Goal: Complete application form

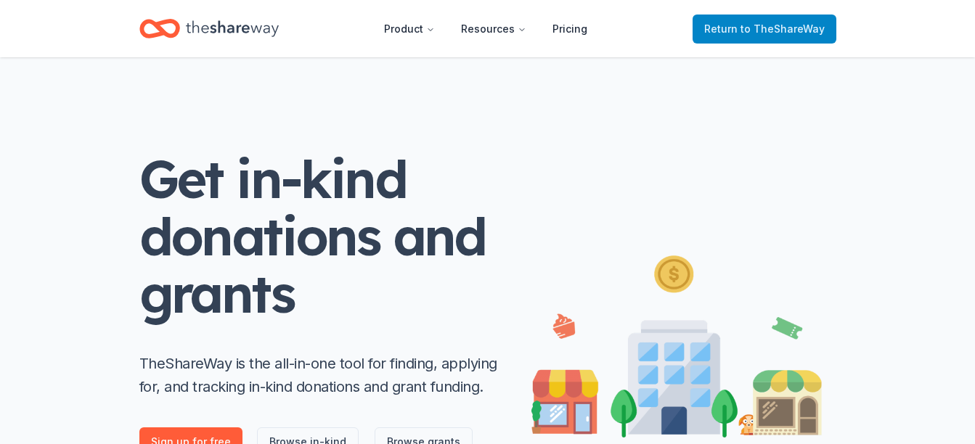
click at [742, 28] on span "Return to TheShareWay" at bounding box center [764, 28] width 120 height 17
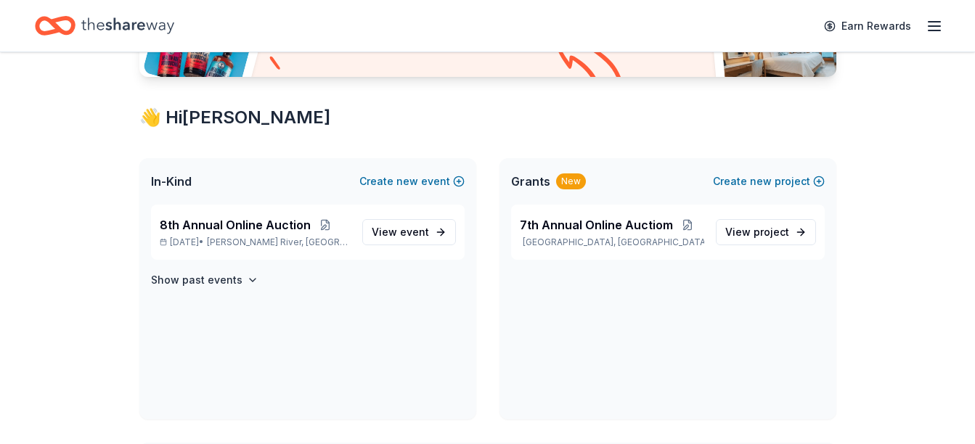
scroll to position [234, 0]
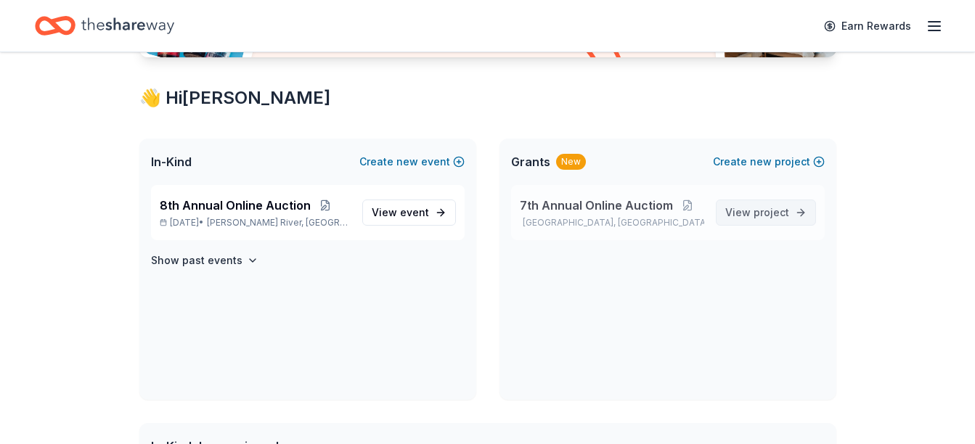
click at [777, 209] on span "project" at bounding box center [771, 212] width 36 height 12
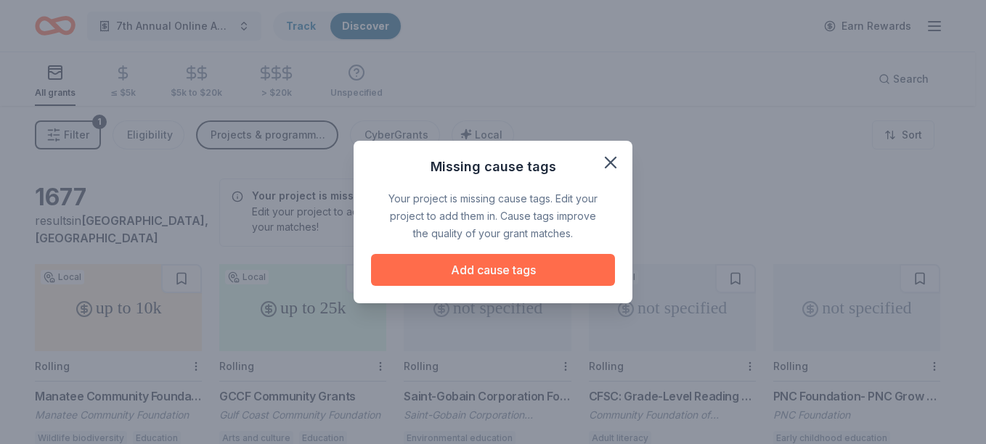
click at [523, 270] on button "Add cause tags" at bounding box center [493, 270] width 244 height 32
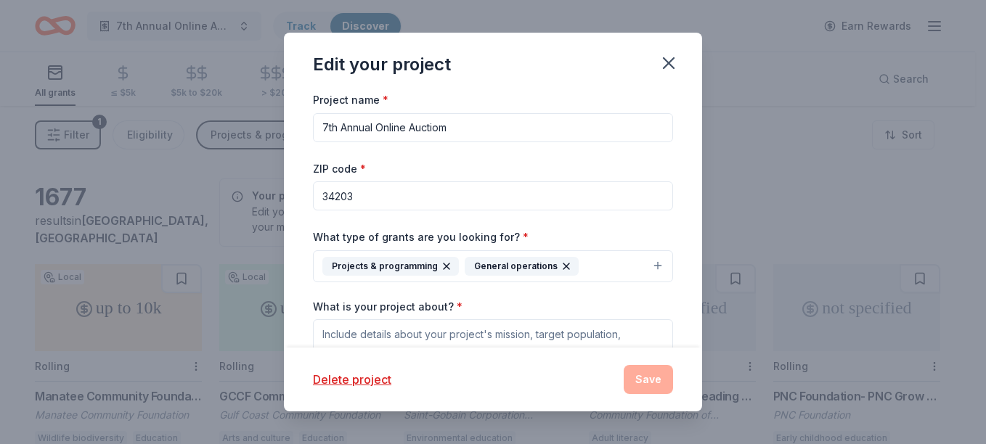
click at [329, 126] on input "7th Annual Online Auctiom" at bounding box center [493, 127] width 360 height 29
type input "8th Annual Online Auctiom"
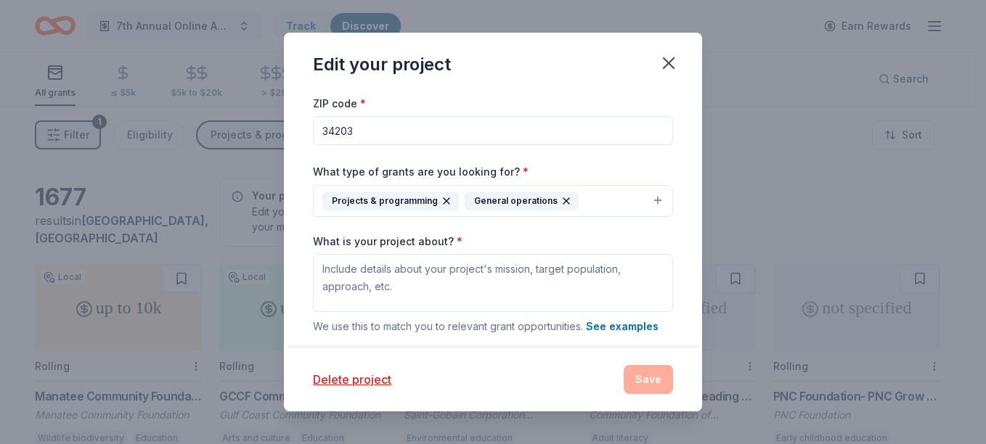
scroll to position [85, 0]
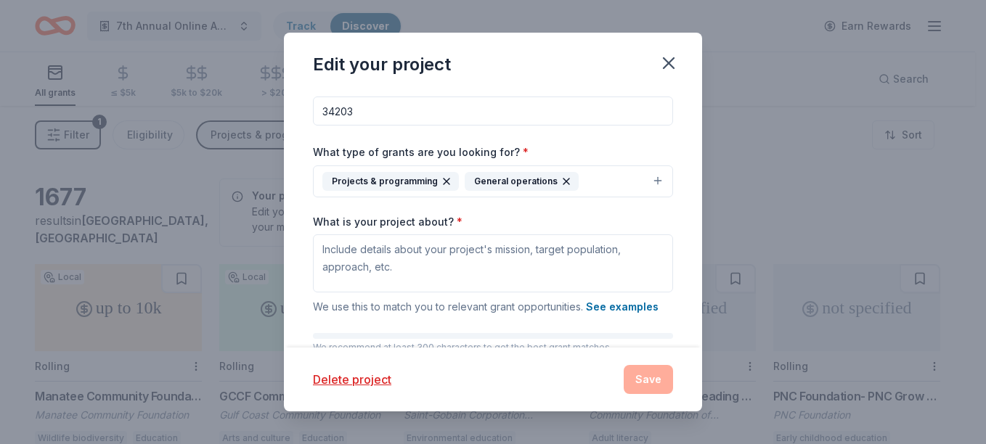
click at [647, 176] on button "Projects & programming General operations" at bounding box center [493, 181] width 360 height 32
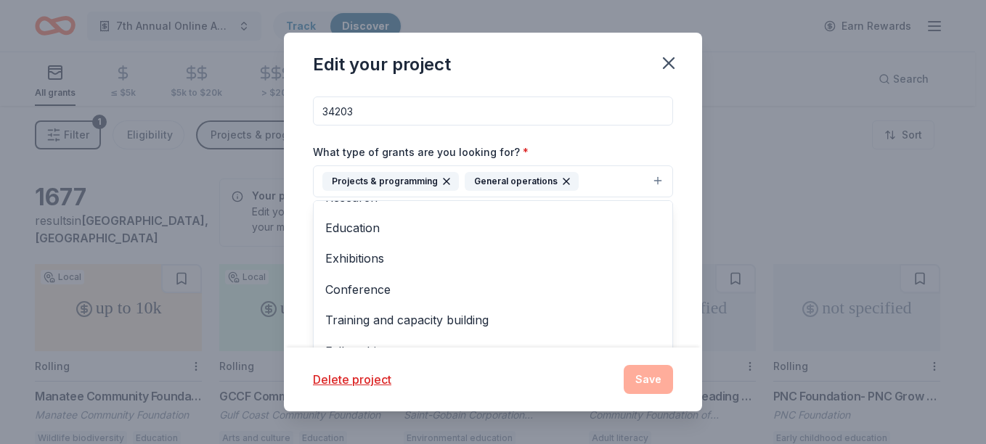
scroll to position [110, 0]
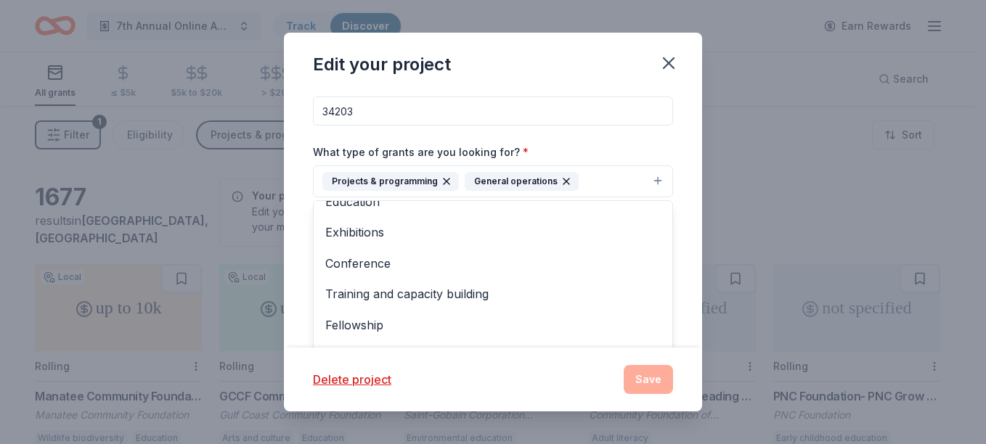
click at [681, 271] on div "Project name * 8th Annual Online Auctiom ZIP code * 34203 What type of grants a…" at bounding box center [493, 219] width 418 height 257
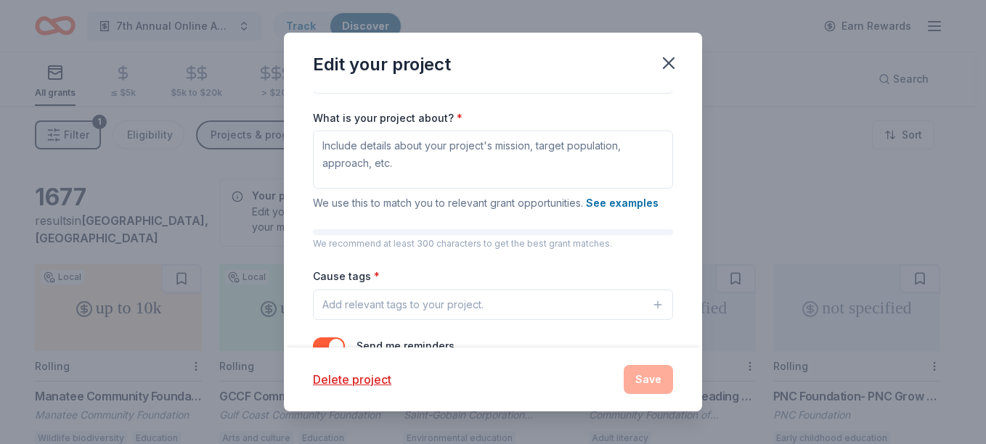
scroll to position [187, 0]
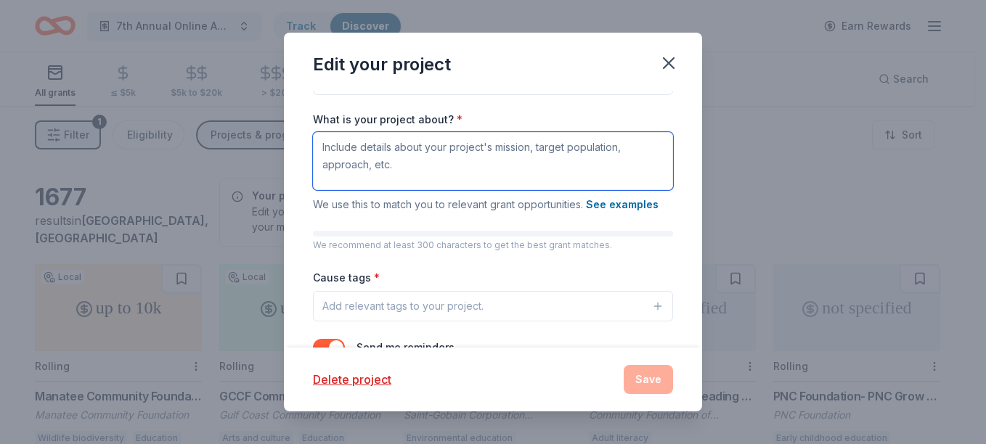
click at [549, 165] on textarea "What is your project about? *" at bounding box center [493, 161] width 360 height 58
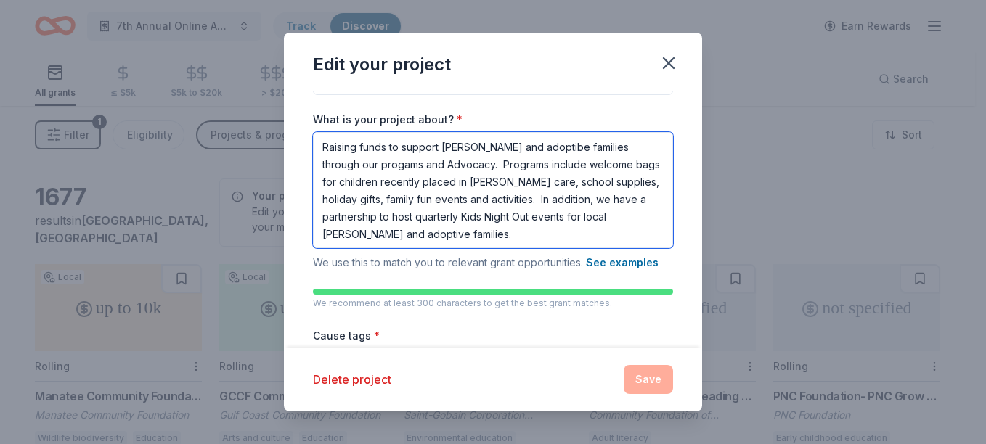
type textarea "Raising funds to support [PERSON_NAME] and adoptibe families through our progam…"
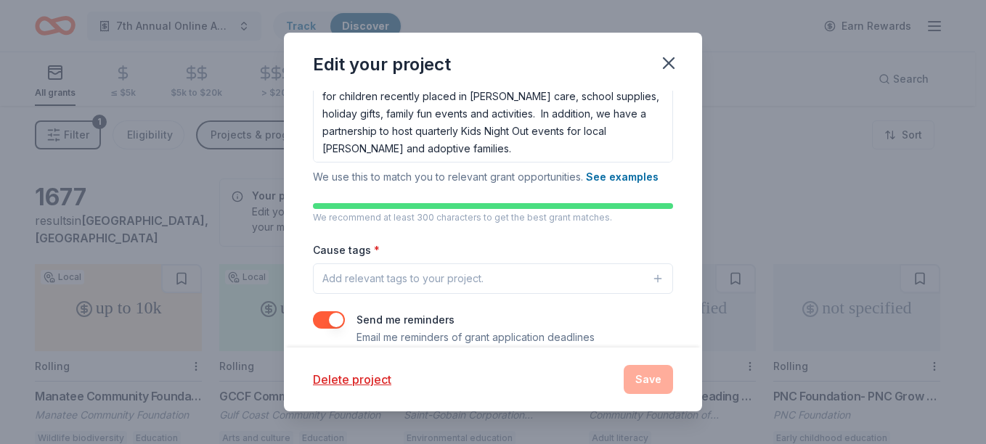
scroll to position [295, 0]
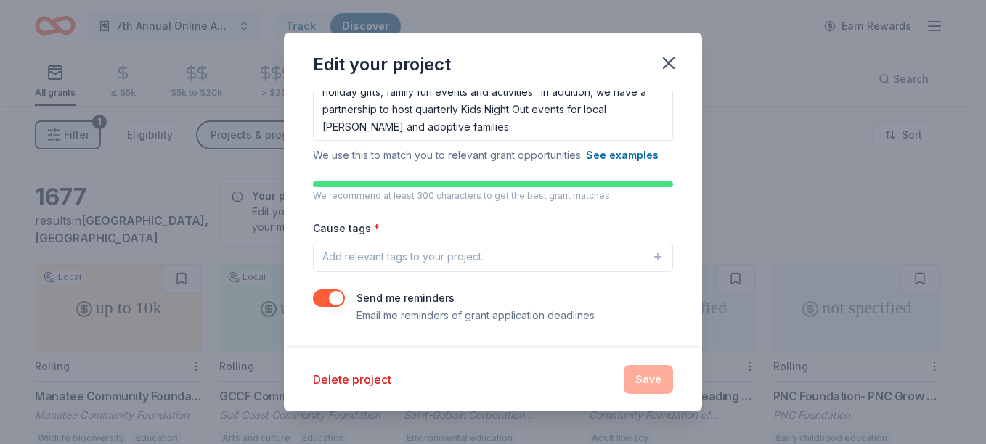
click at [465, 257] on div "Add relevant tags to your project." at bounding box center [402, 256] width 161 height 17
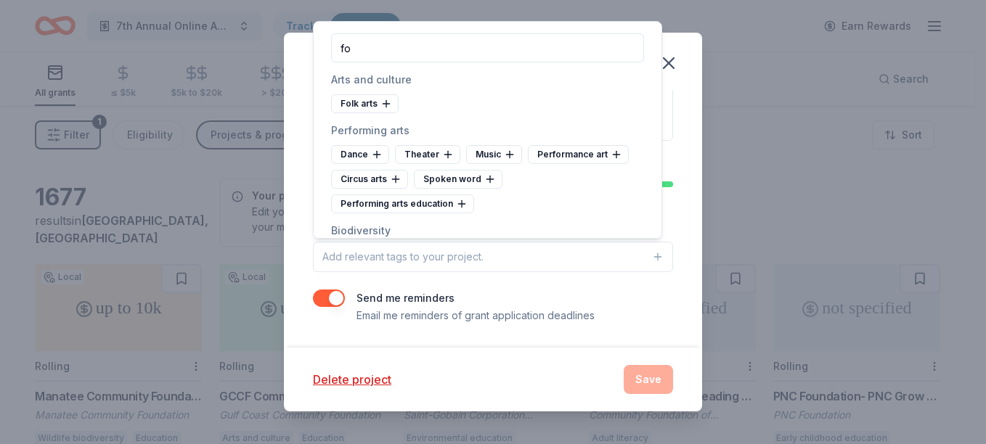
type input "f"
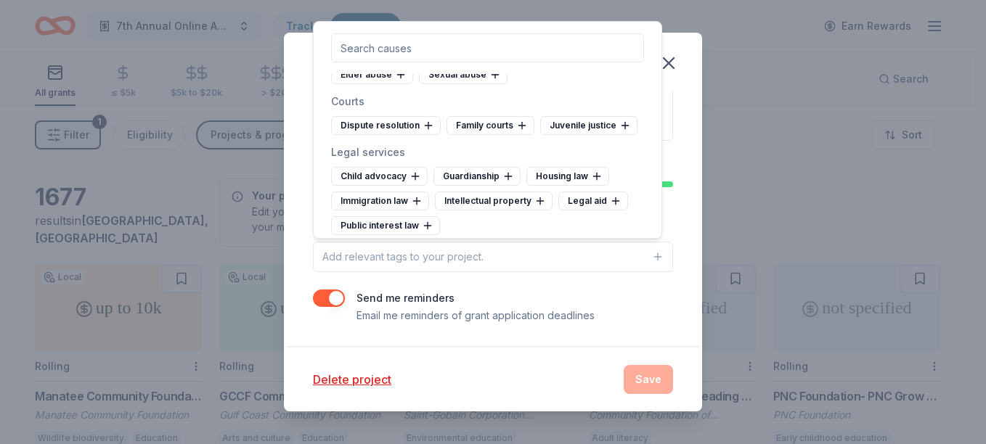
scroll to position [4758, 0]
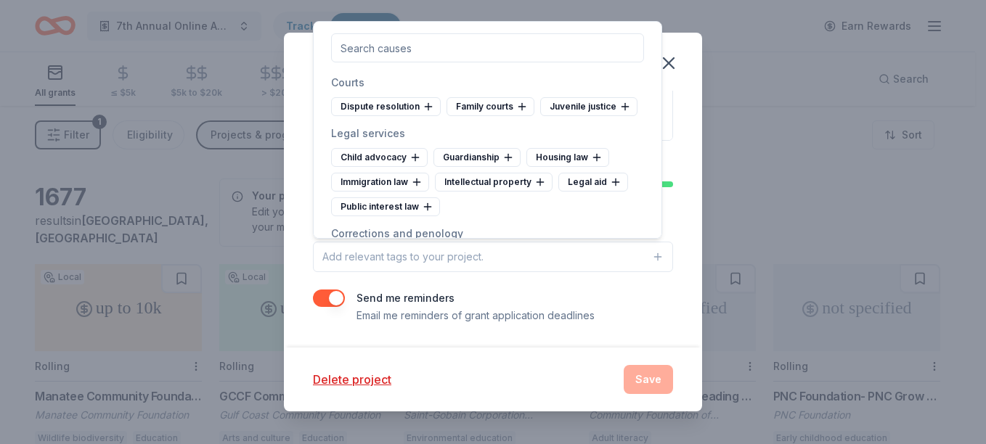
click at [454, 41] on div "[MEDICAL_DATA]" at bounding box center [454, 31] width 106 height 19
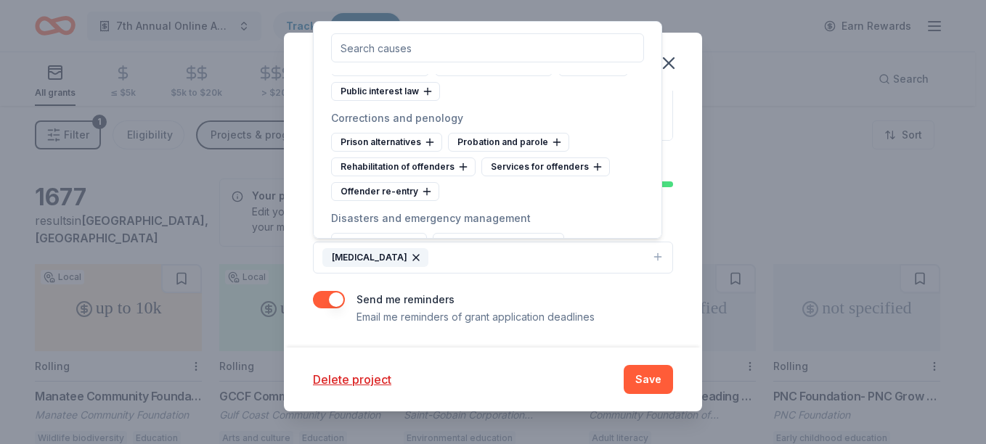
scroll to position [4874, 0]
click at [393, 51] on div "Child advocacy" at bounding box center [379, 41] width 97 height 19
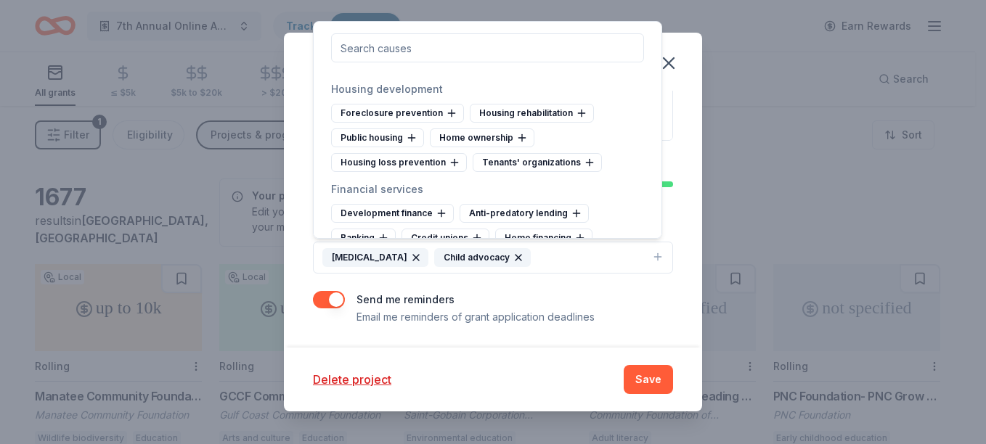
scroll to position [6075, 0]
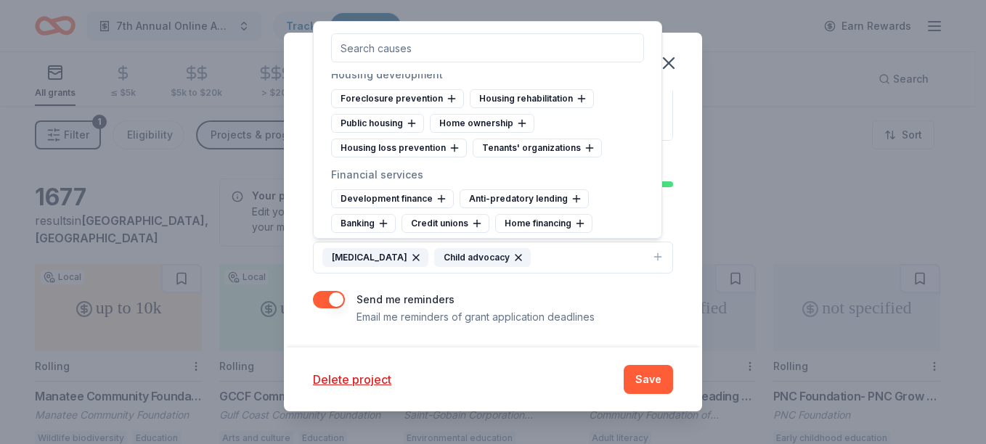
click at [569, 57] on div "Community service" at bounding box center [544, 47] width 114 height 19
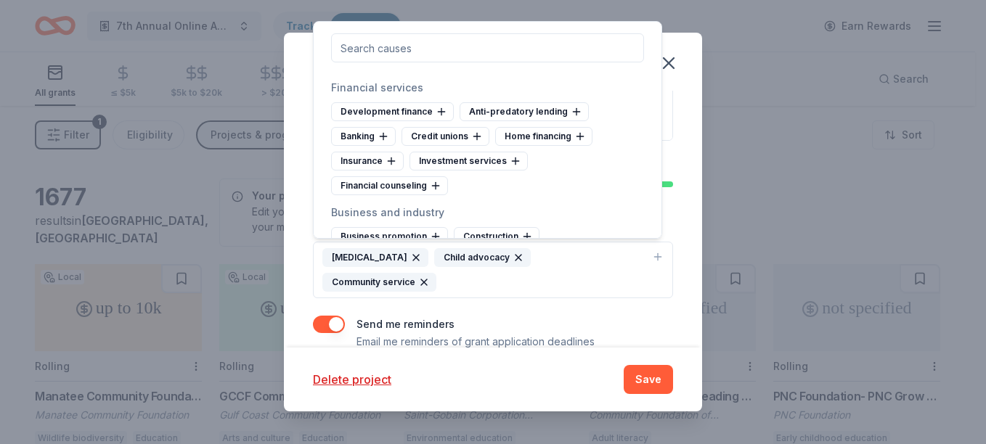
scroll to position [6191, 0]
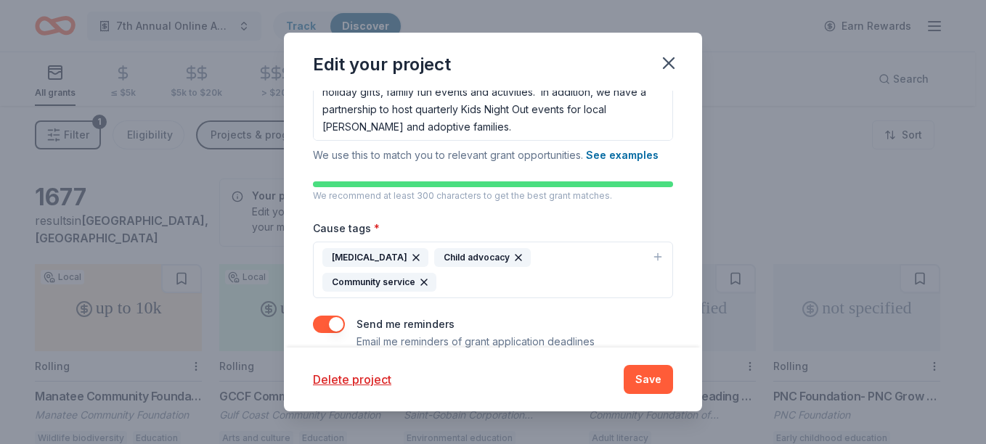
click at [663, 226] on div "Project name * 8th Annual Online Auctiom ZIP code * 34203 What type of grants a…" at bounding box center [493, 219] width 418 height 257
click at [652, 254] on icon "button" at bounding box center [658, 257] width 12 height 12
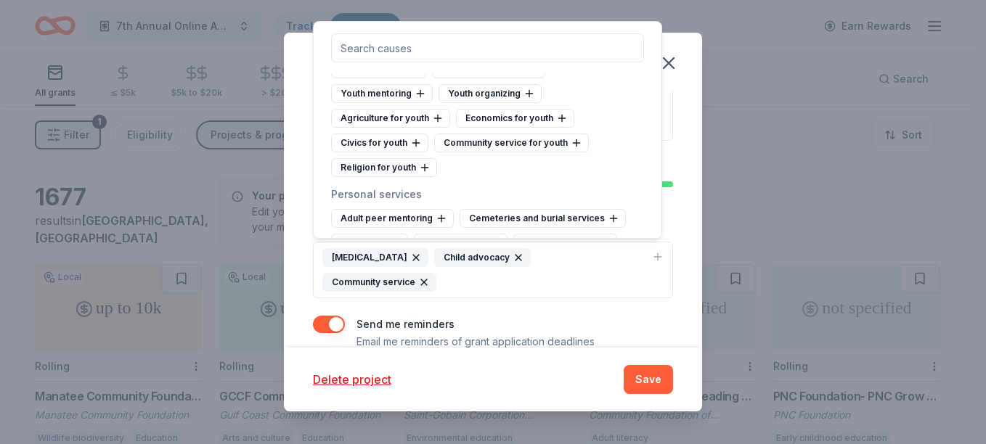
scroll to position [8017, 0]
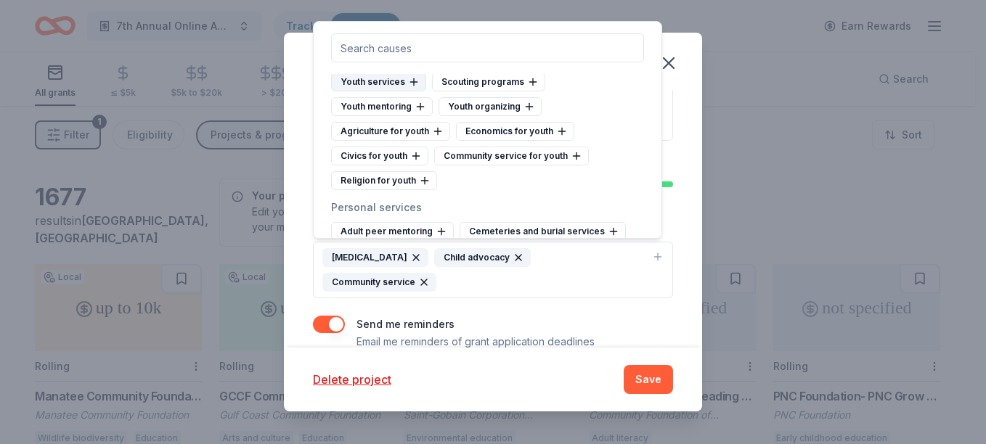
click at [384, 91] on div "Youth services" at bounding box center [378, 82] width 95 height 19
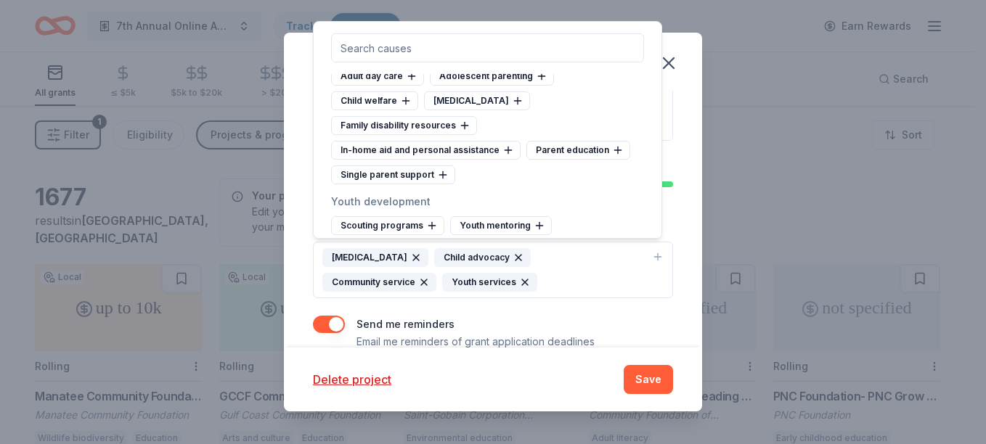
scroll to position [7872, 0]
click at [369, 112] on div "Child welfare" at bounding box center [374, 102] width 87 height 19
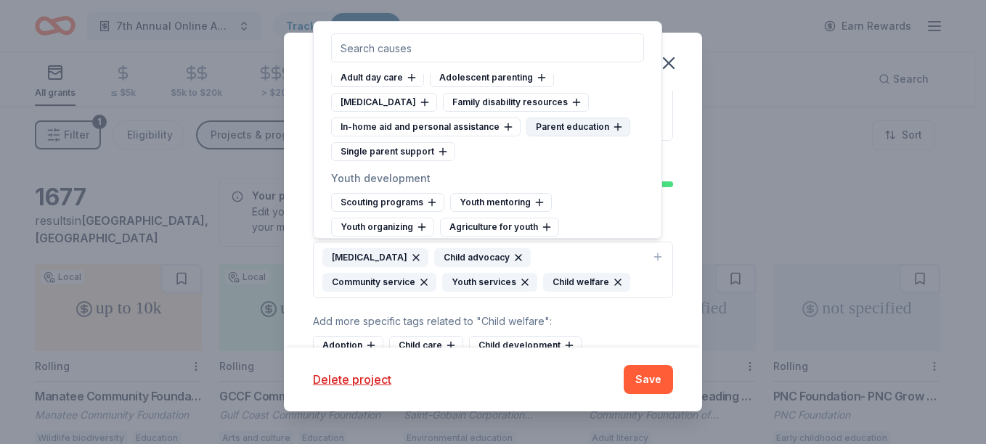
click at [568, 136] on div "Parent education" at bounding box center [578, 127] width 104 height 19
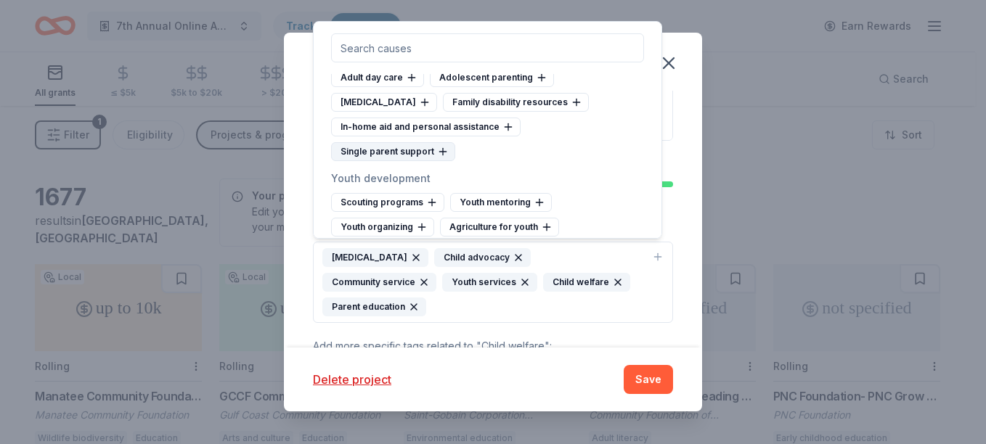
click at [403, 161] on div "Single parent support" at bounding box center [393, 151] width 124 height 19
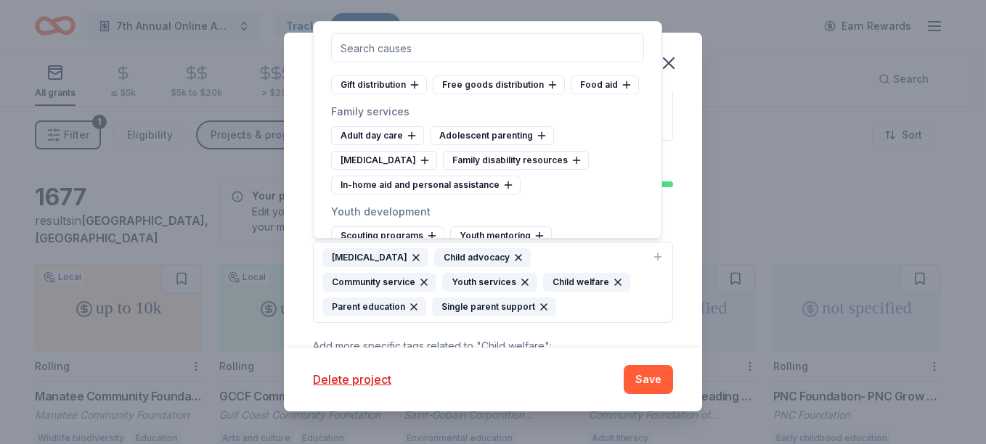
scroll to position [7784, 0]
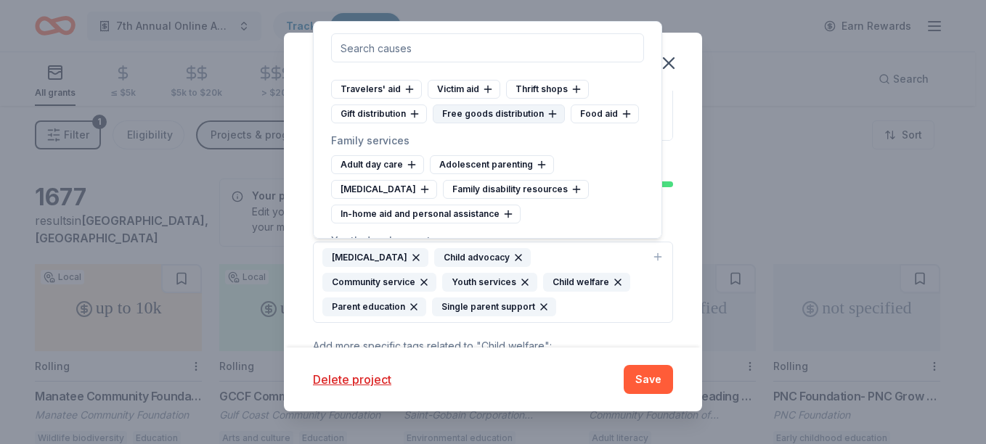
click at [496, 123] on div "Free goods distribution" at bounding box center [499, 114] width 132 height 19
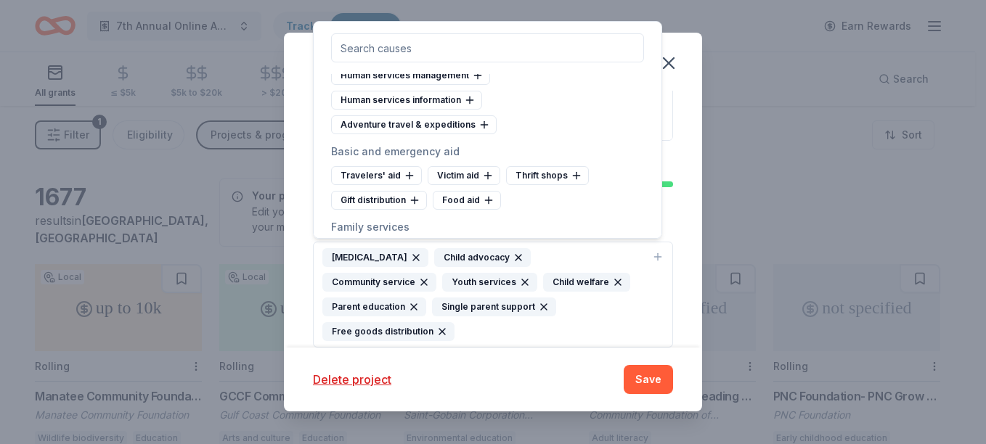
scroll to position [7697, 0]
click at [438, 110] on div "Human services information" at bounding box center [406, 100] width 151 height 19
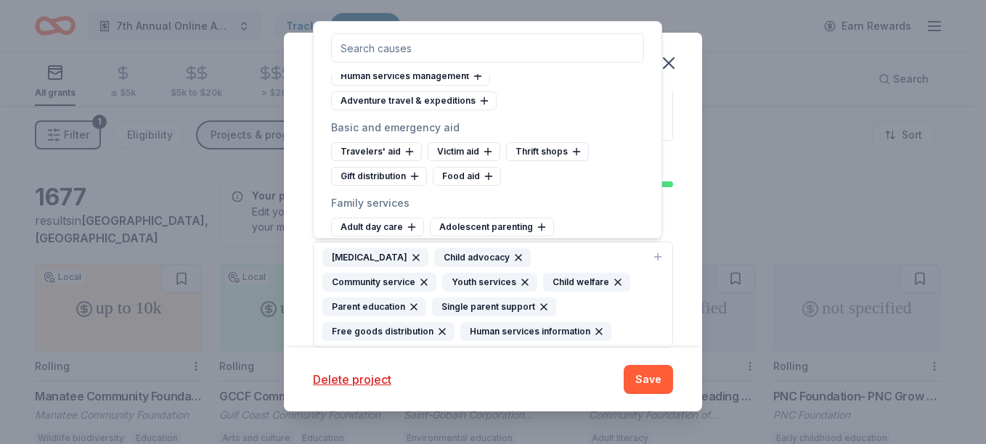
click at [664, 27] on div "Edit your project Project name * 8th Annual Online Auctiom ZIP code * 34203 Wha…" at bounding box center [493, 222] width 986 height 444
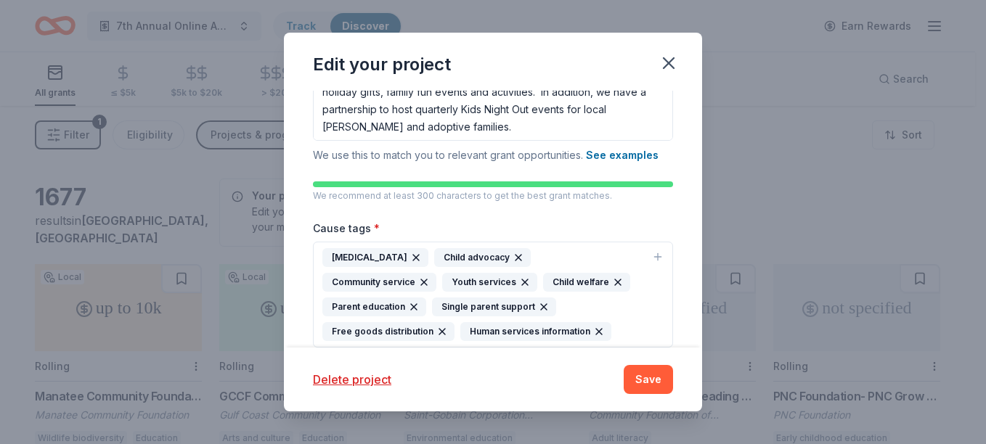
click at [652, 258] on icon "button" at bounding box center [658, 257] width 12 height 12
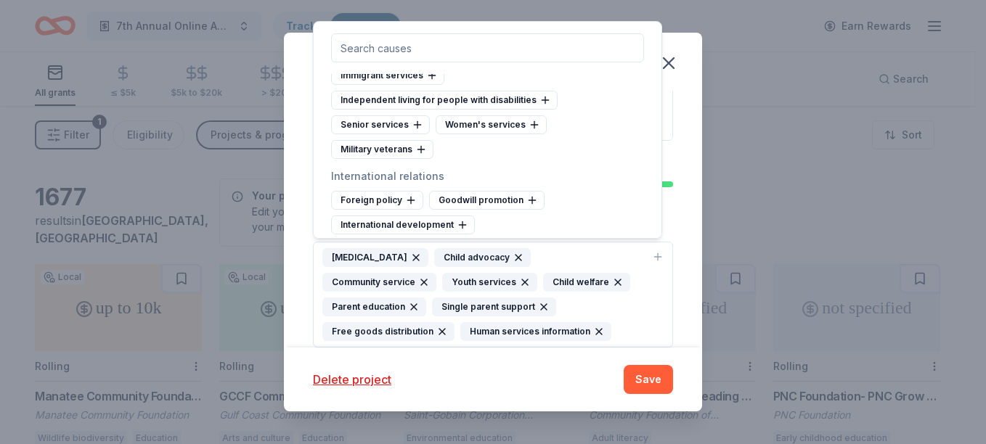
scroll to position [8411, 0]
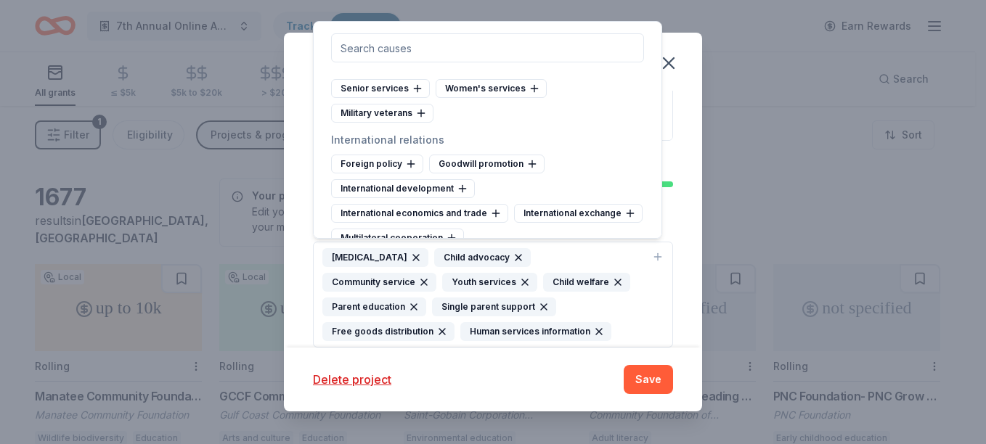
click at [661, 28] on div "Arts and culture Folk arts Public arts Arts services Arts councils Artist's ser…" at bounding box center [487, 130] width 349 height 218
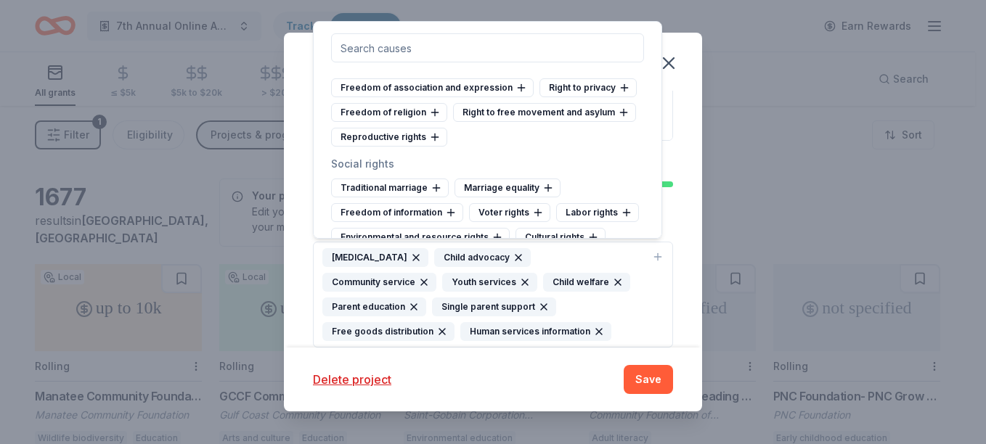
scroll to position [7284, 0]
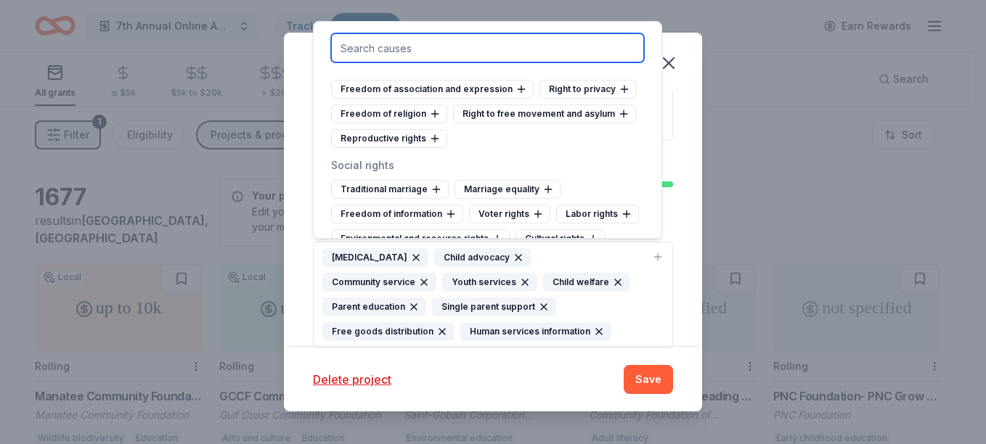
click at [509, 56] on input "text" at bounding box center [487, 47] width 313 height 29
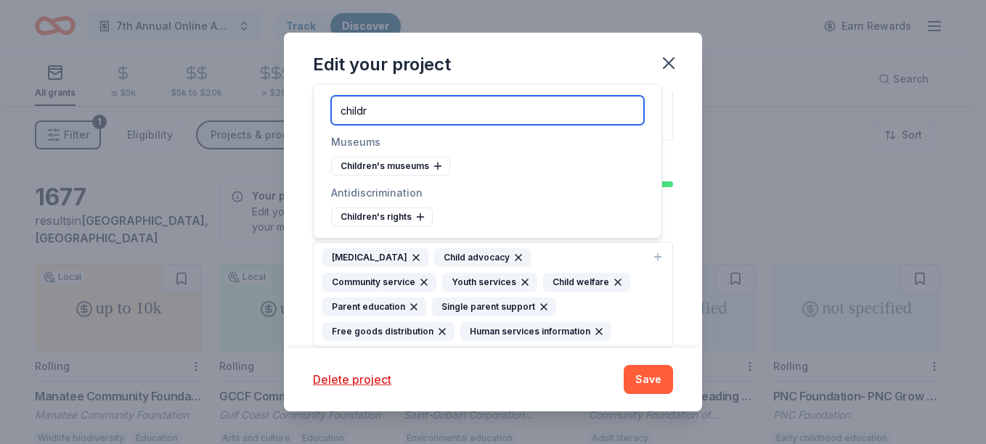
scroll to position [0, 0]
click at [445, 116] on input "children" at bounding box center [487, 110] width 313 height 29
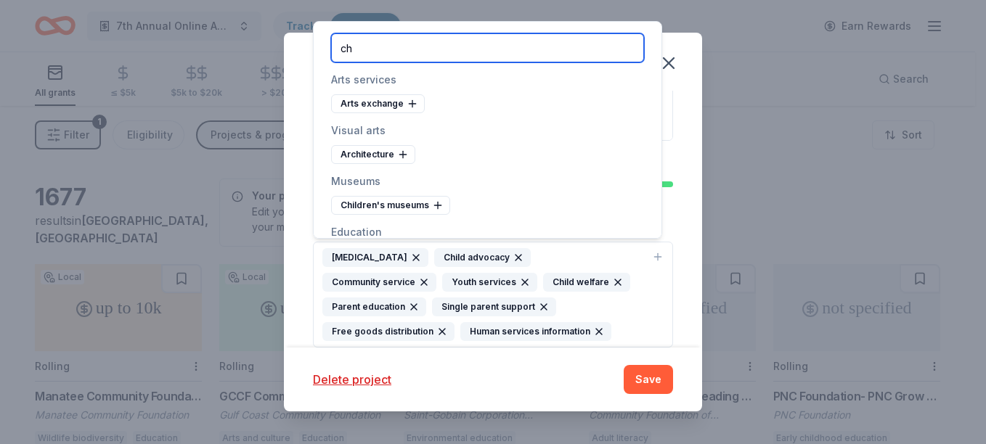
type input "c"
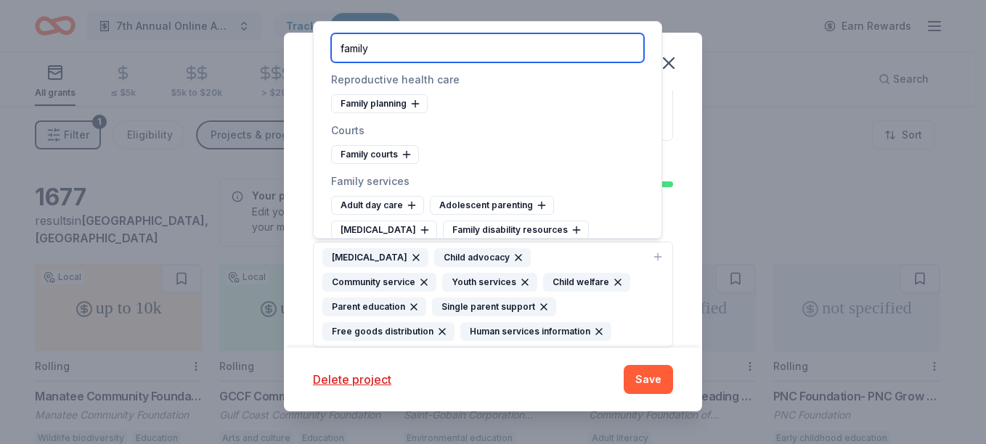
type input "family"
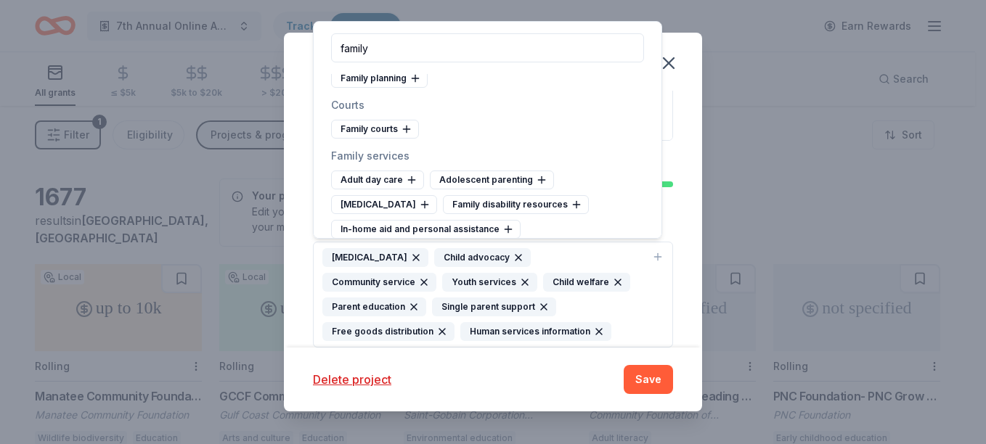
scroll to position [38, 0]
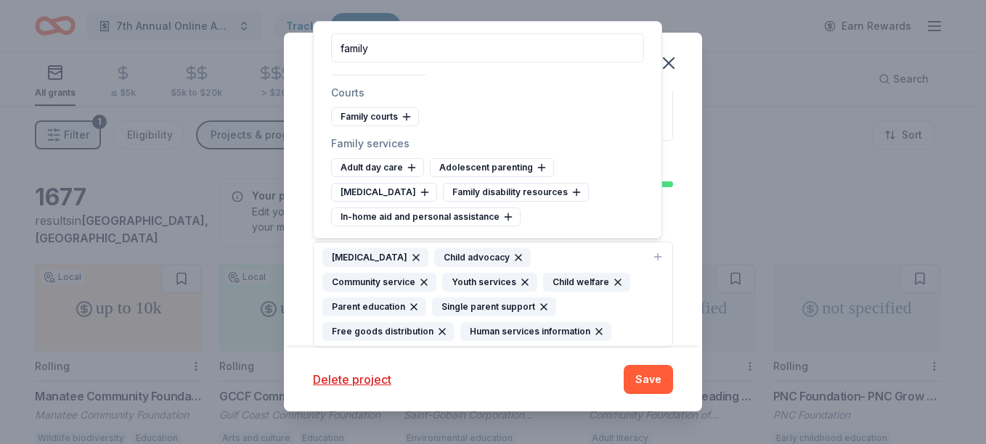
click at [671, 134] on div "Project name * 8th Annual Online Auctiom ZIP code * 34203 What type of grants a…" at bounding box center [493, 219] width 418 height 257
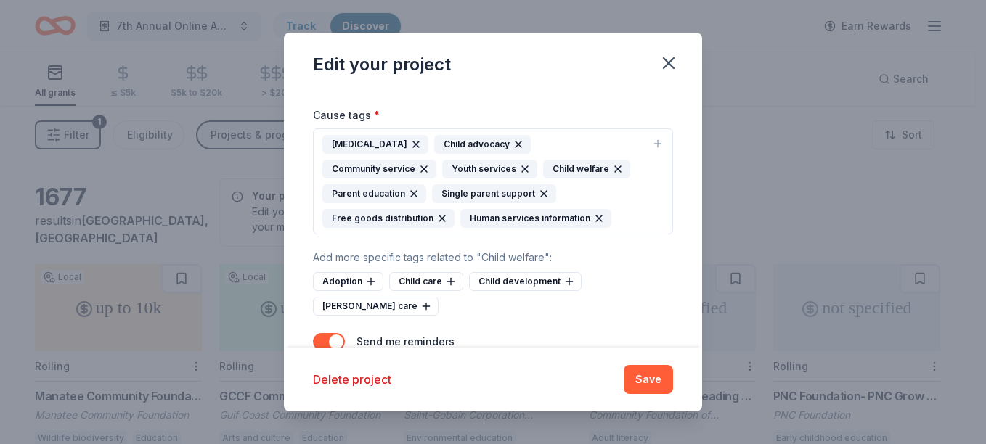
scroll to position [427, 0]
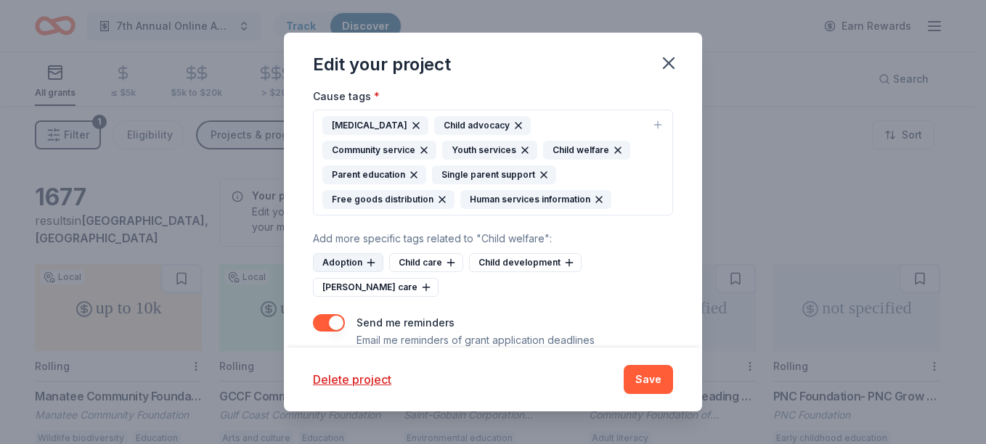
click at [343, 258] on div "Adoption" at bounding box center [348, 262] width 70 height 19
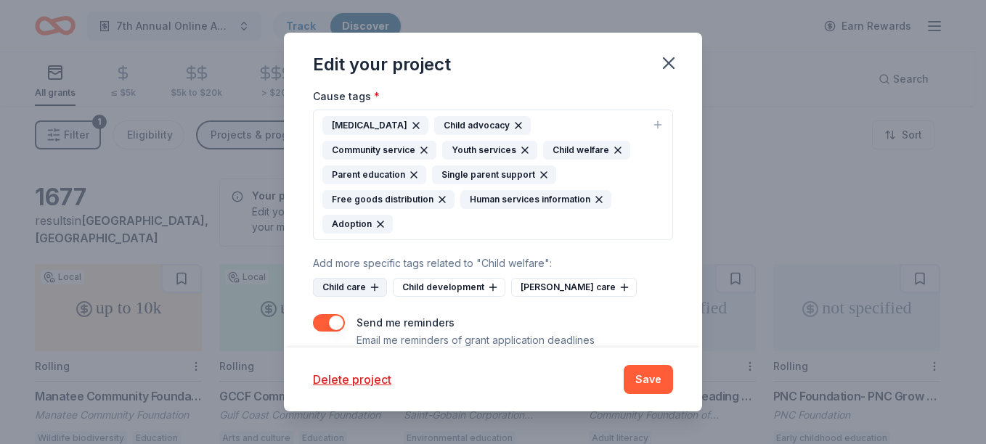
click at [342, 278] on div "Child care" at bounding box center [350, 287] width 74 height 19
click at [464, 278] on div "[PERSON_NAME] care" at bounding box center [494, 287] width 126 height 19
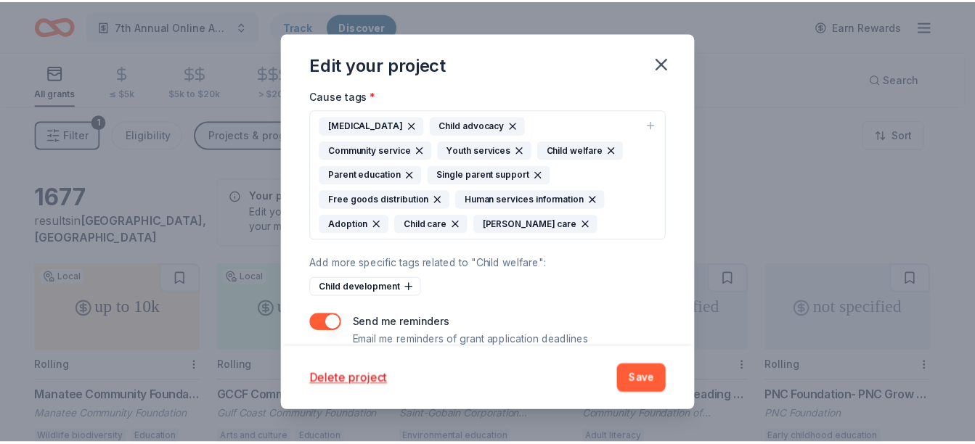
scroll to position [451, 0]
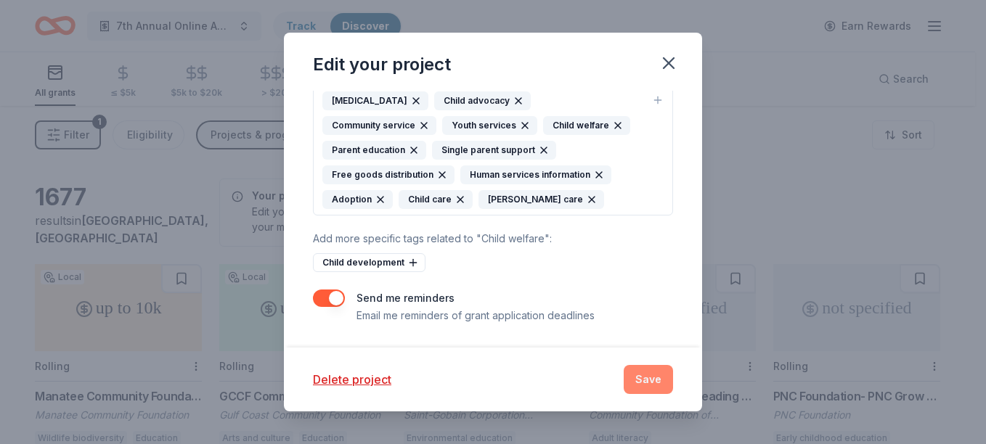
click at [645, 376] on button "Save" at bounding box center [647, 379] width 49 height 29
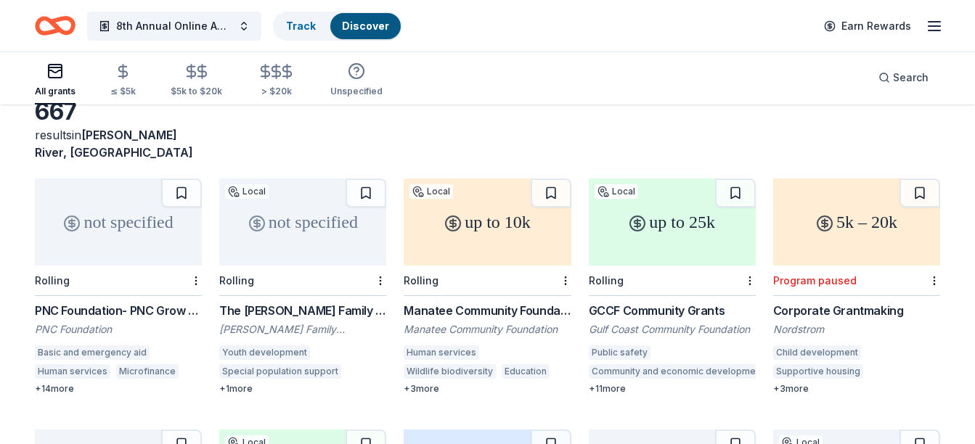
scroll to position [89, 0]
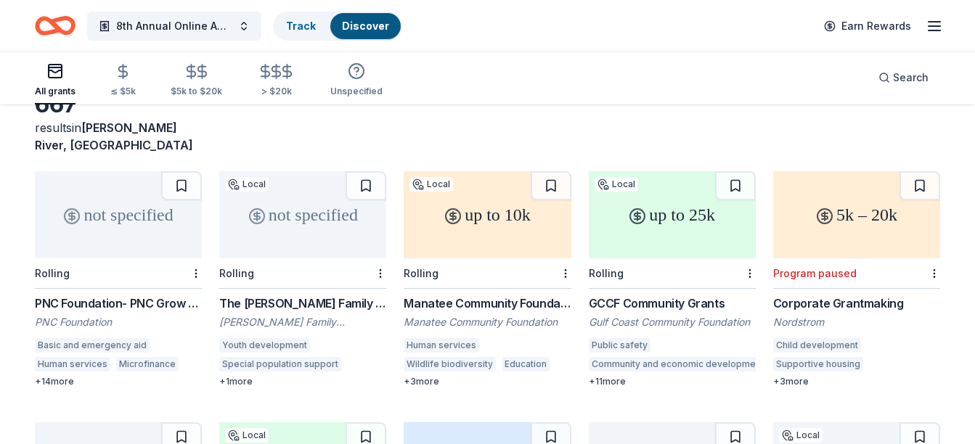
click at [273, 295] on div "The [PERSON_NAME] Family Foundation Grant" at bounding box center [302, 303] width 167 height 17
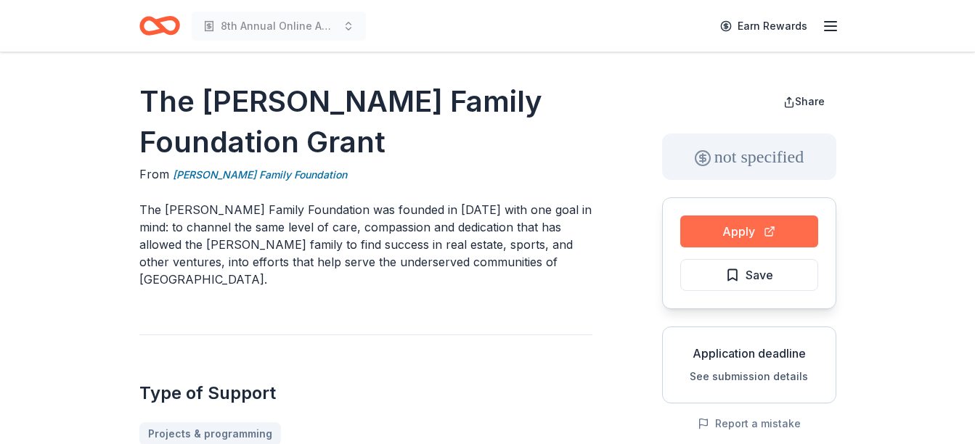
click at [730, 224] on button "Apply" at bounding box center [749, 232] width 138 height 32
